Goal: Check status: Check status

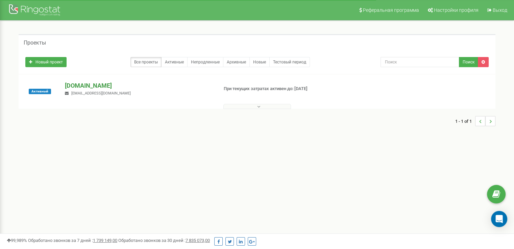
click at [113, 81] on p "[DOMAIN_NAME]" at bounding box center [139, 85] width 148 height 9
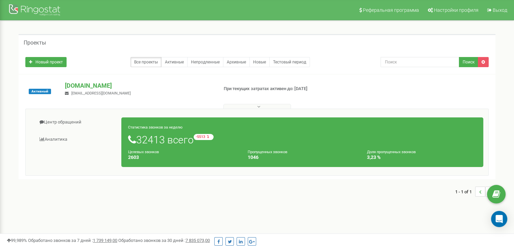
click at [35, 112] on div "Центр обращений Аналитика Статистика звонков за неделю 32413 всего -5513 относи…" at bounding box center [256, 142] width 463 height 67
click at [65, 121] on link "Центр обращений" at bounding box center [76, 122] width 91 height 17
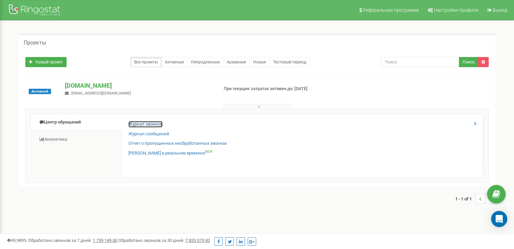
click at [149, 126] on link "Журнал звонков" at bounding box center [145, 124] width 34 height 6
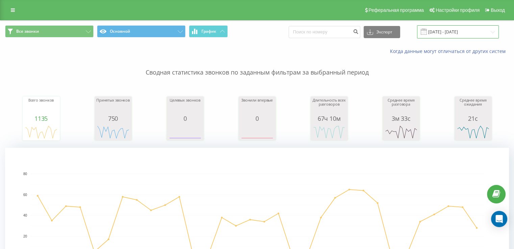
click at [454, 29] on input "[DATE] - [DATE]" at bounding box center [458, 31] width 82 height 13
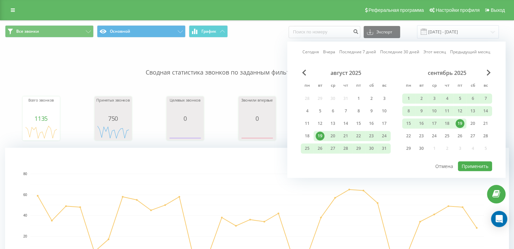
click at [456, 122] on div "19" at bounding box center [460, 123] width 9 height 9
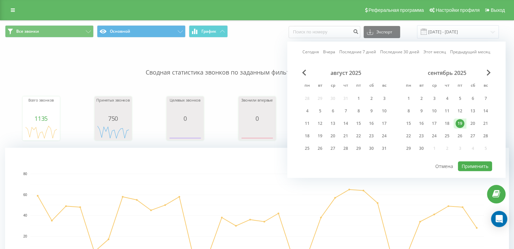
click at [483, 170] on div "Сегодня Вчера Последние 7 дней Последние 30 дней Этот месяц Предыдущий месяц ав…" at bounding box center [396, 110] width 218 height 137
click at [478, 167] on button "Применить" at bounding box center [475, 167] width 34 height 10
type input "[DATE] - [DATE]"
